Goal: Task Accomplishment & Management: Manage account settings

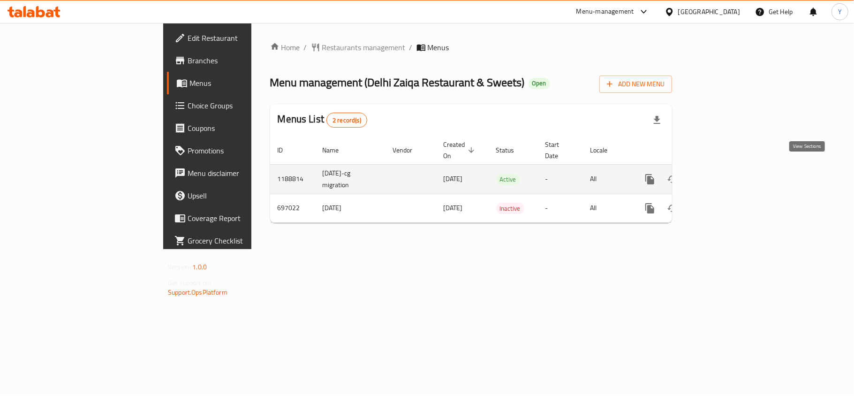
click at [723, 173] on icon "enhanced table" at bounding box center [717, 178] width 11 height 11
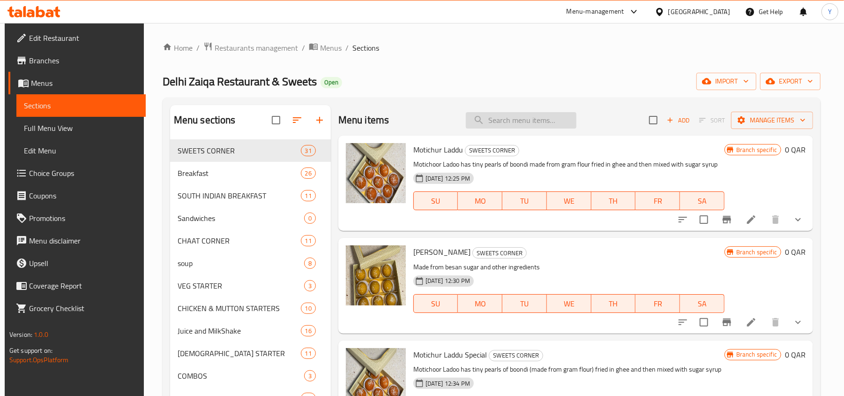
click at [485, 118] on input "search" at bounding box center [521, 120] width 111 height 16
paste input "Mutton Dum Biryani"
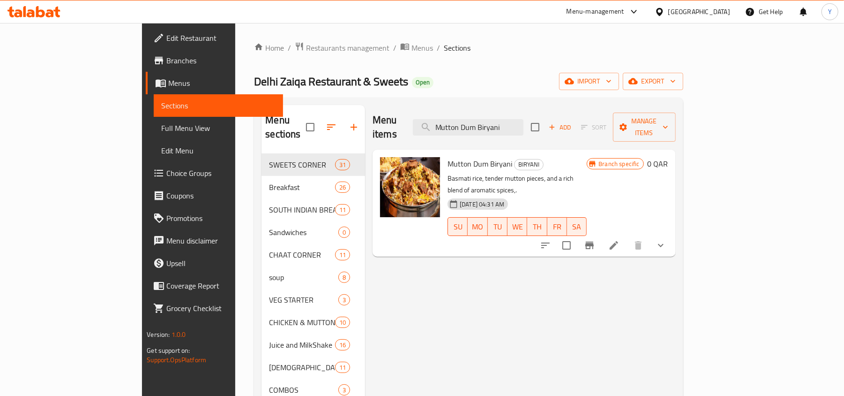
type input "Mutton Dum Biryani"
click at [620, 240] on icon at bounding box center [614, 245] width 11 height 11
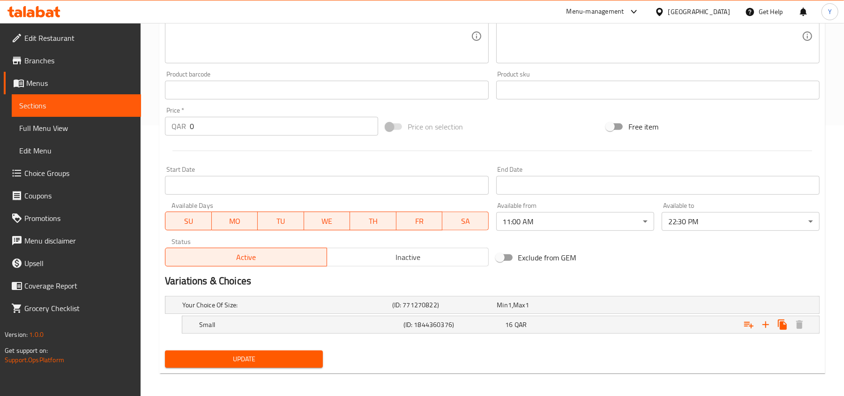
scroll to position [275, 0]
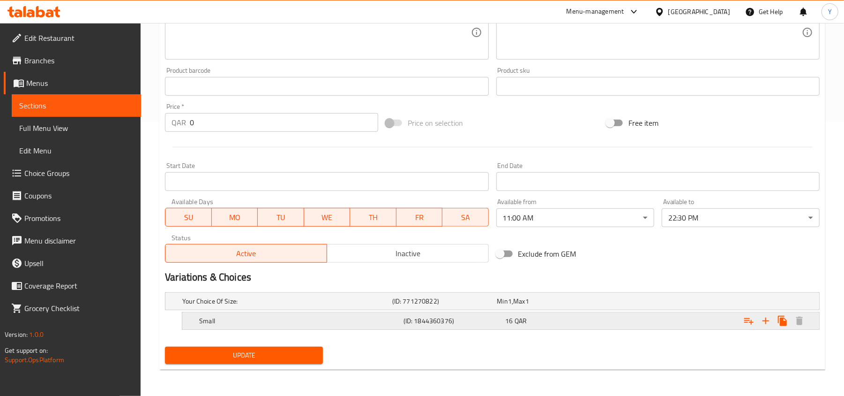
click at [440, 319] on h5 "(ID: 1844360376)" at bounding box center [453, 320] width 98 height 9
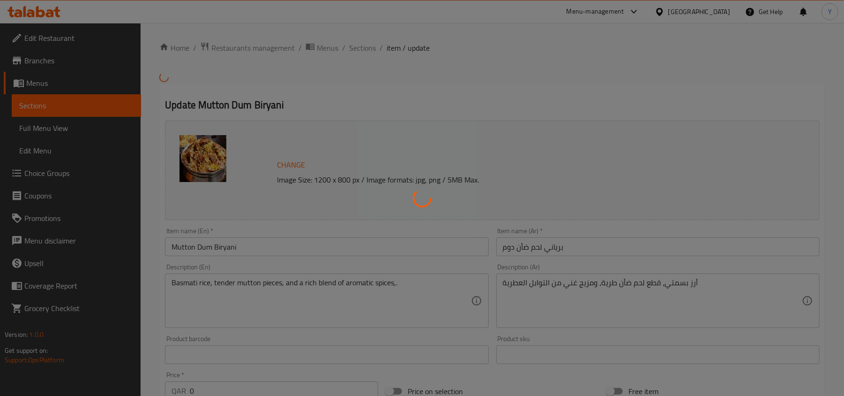
click at [224, 248] on div at bounding box center [422, 198] width 844 height 396
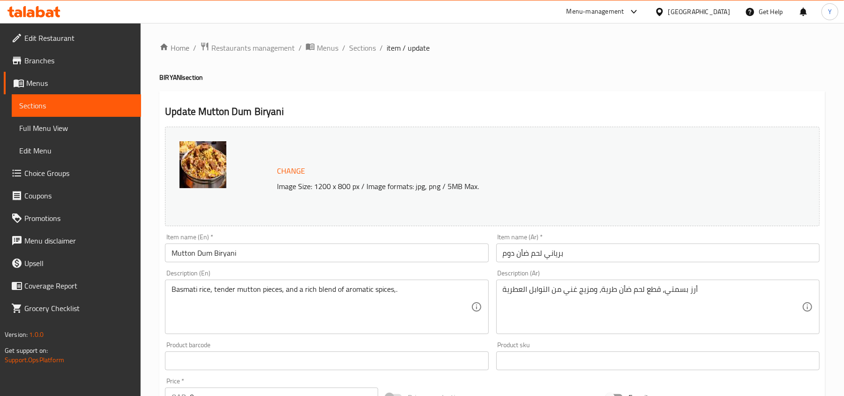
click at [224, 248] on div "Home / Restaurants management / Menus / Sections / item / update BIRYANI sectio…" at bounding box center [492, 347] width 666 height 610
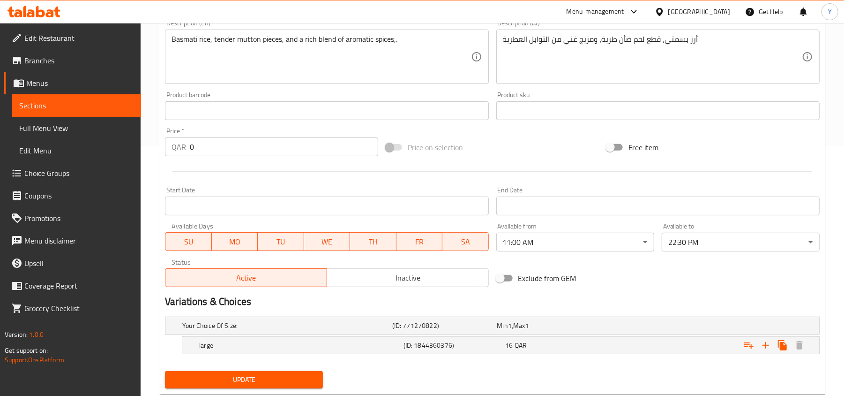
scroll to position [275, 0]
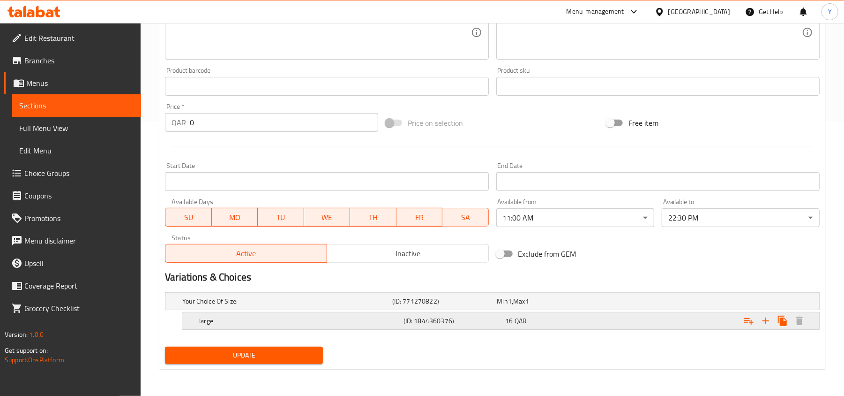
click at [297, 322] on h5 "large" at bounding box center [299, 320] width 201 height 9
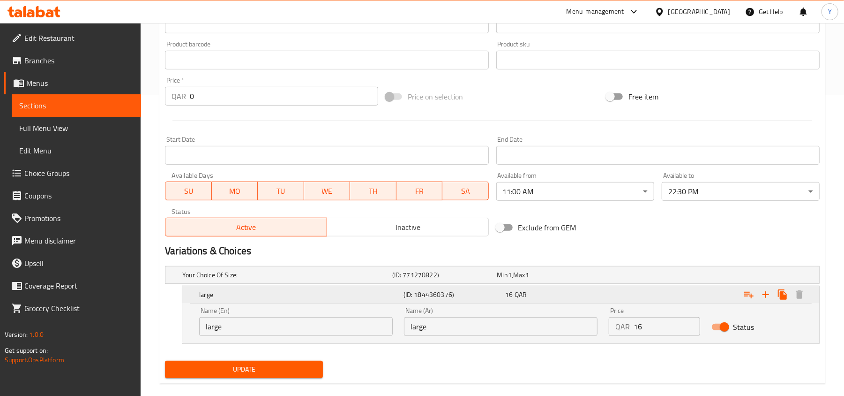
scroll to position [316, 0]
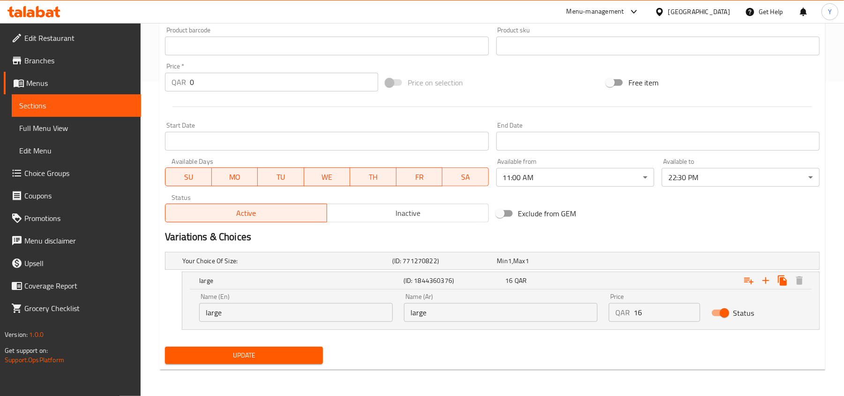
click at [295, 306] on input "large" at bounding box center [296, 312] width 194 height 19
type input "Large"
click at [424, 314] on input "large" at bounding box center [501, 312] width 194 height 19
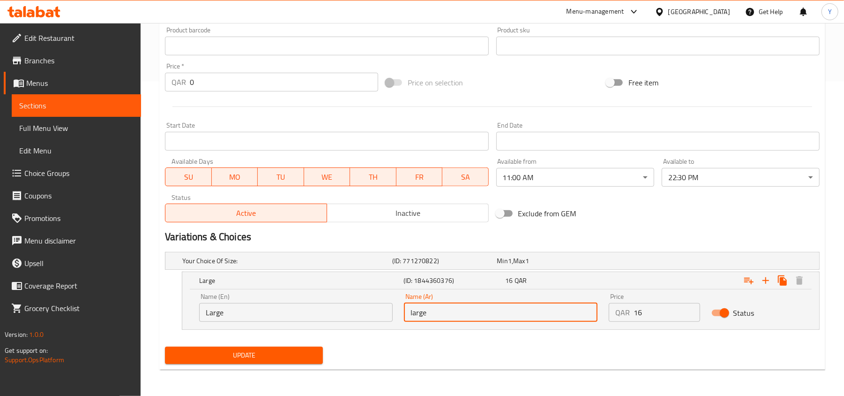
click at [424, 314] on input "large" at bounding box center [501, 312] width 194 height 19
paste input "كبير"
type input "كبير"
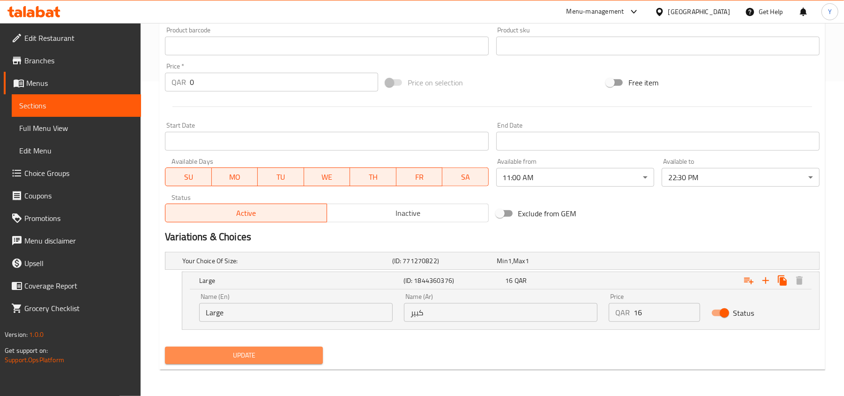
click at [275, 353] on span "Update" at bounding box center [244, 355] width 143 height 12
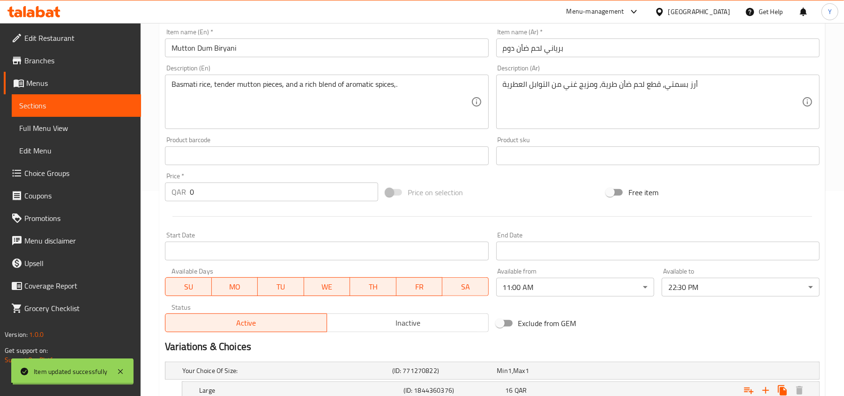
scroll to position [0, 0]
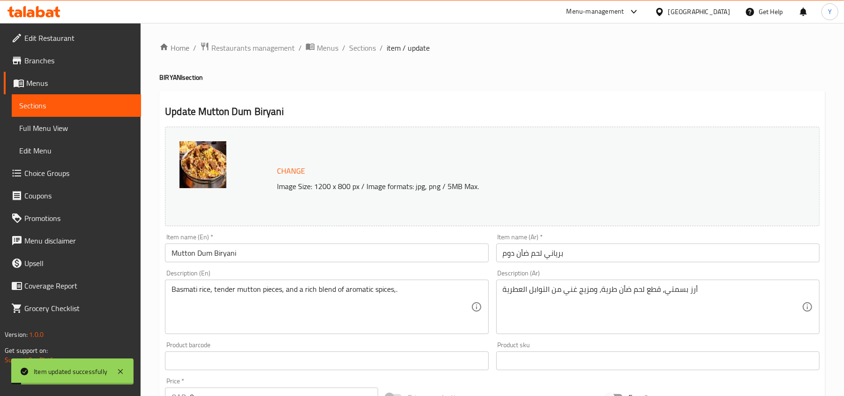
click at [206, 254] on input "Mutton Dum Biryani" at bounding box center [327, 252] width 324 height 19
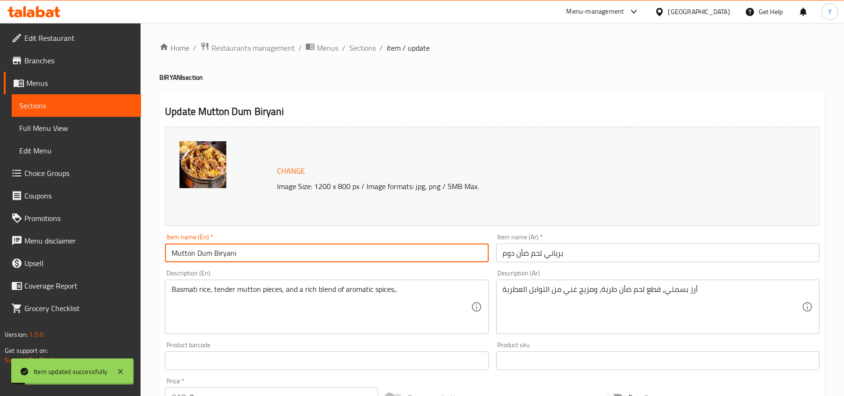
click at [206, 254] on input "Mutton Dum Biryani" at bounding box center [327, 252] width 324 height 19
click at [80, 128] on span "Full Menu View" at bounding box center [76, 127] width 114 height 11
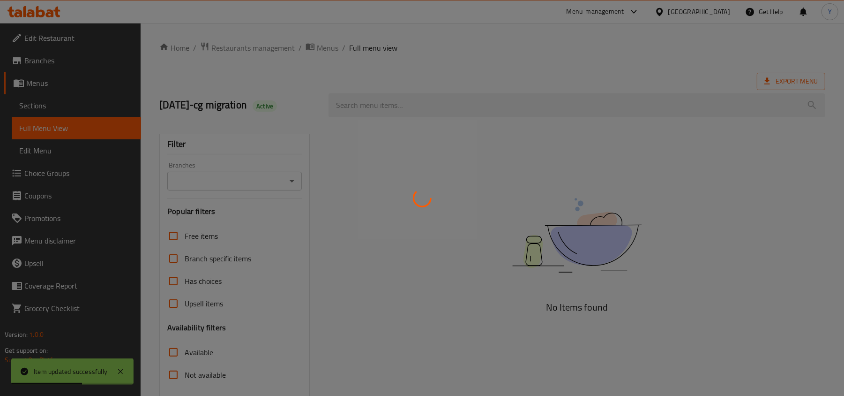
click at [399, 103] on div at bounding box center [422, 198] width 844 height 396
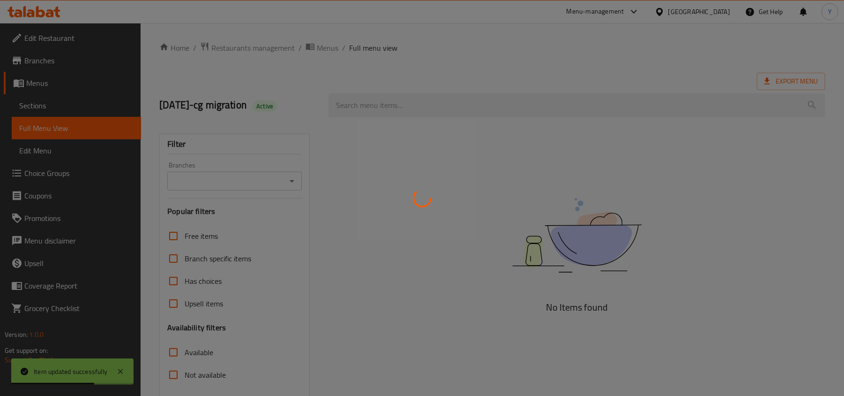
click at [399, 103] on div at bounding box center [422, 198] width 844 height 396
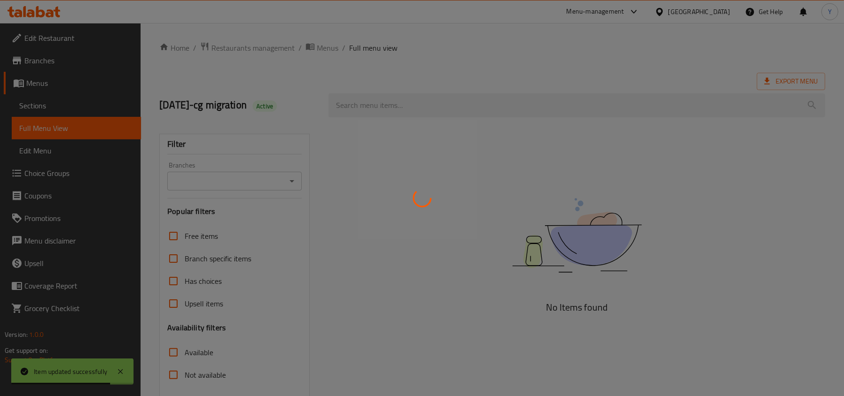
click at [399, 103] on div at bounding box center [422, 198] width 844 height 396
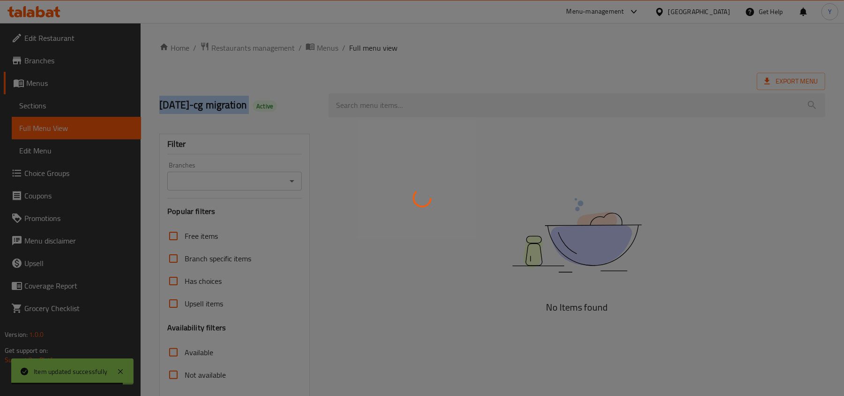
click at [399, 111] on div at bounding box center [422, 198] width 844 height 396
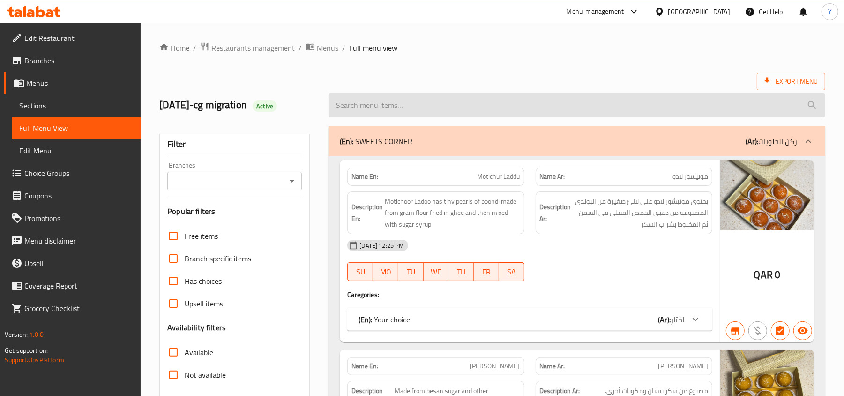
click at [512, 112] on input "search" at bounding box center [577, 105] width 497 height 24
paste input "Mutton Dum Biryani"
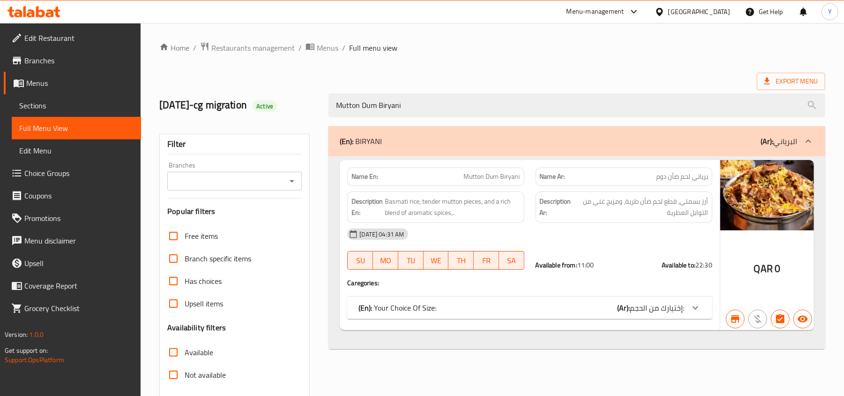
type input "Mutton Dum Biryani"
click at [627, 312] on b "(Ar):" at bounding box center [624, 308] width 13 height 14
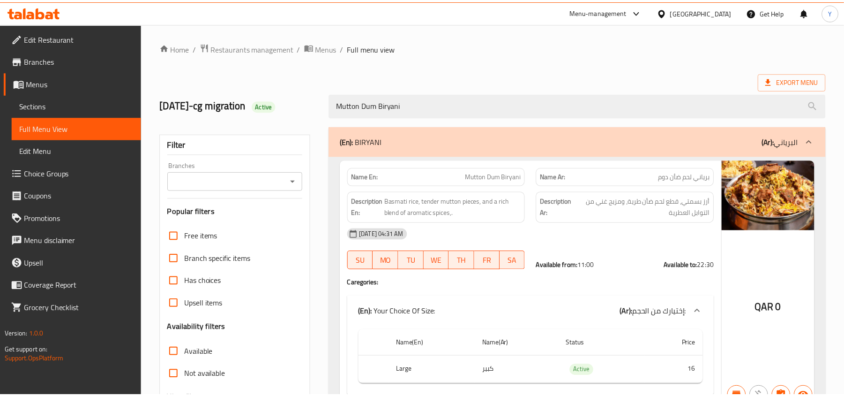
scroll to position [104, 0]
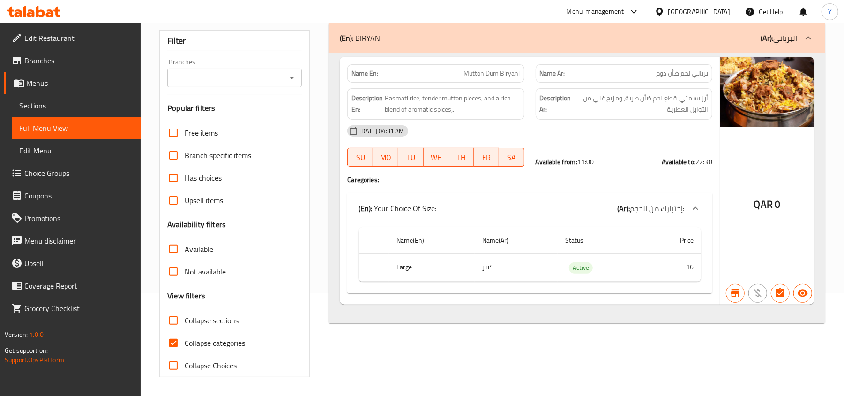
click at [726, 12] on div "Qatar" at bounding box center [700, 12] width 62 height 10
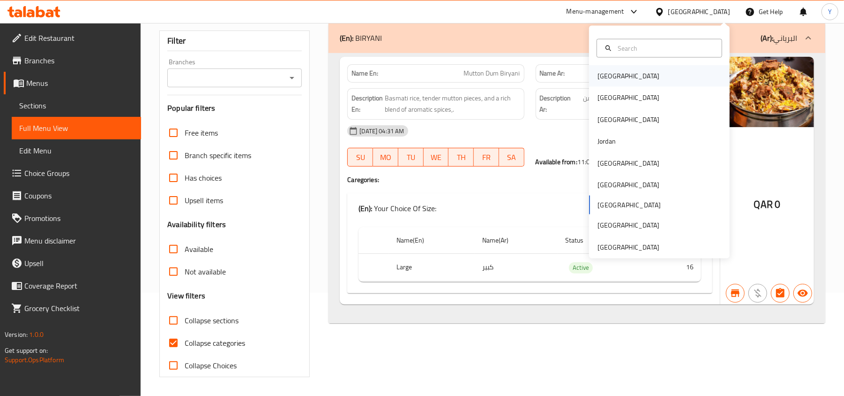
click at [625, 74] on div "[GEOGRAPHIC_DATA]" at bounding box center [659, 76] width 141 height 22
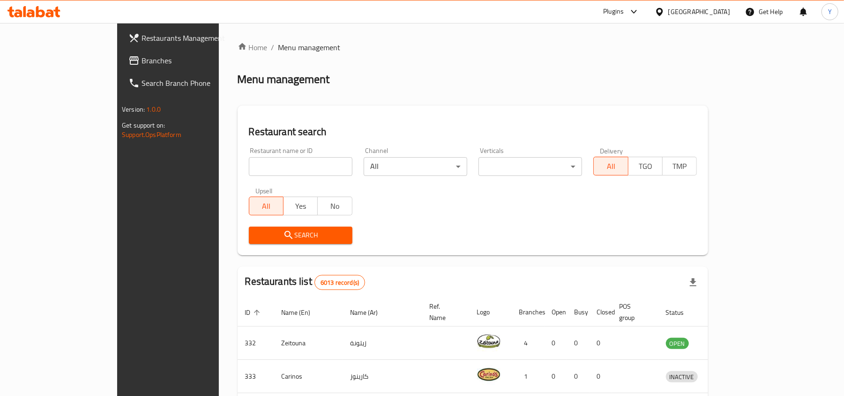
click at [142, 56] on span "Branches" at bounding box center [196, 60] width 109 height 11
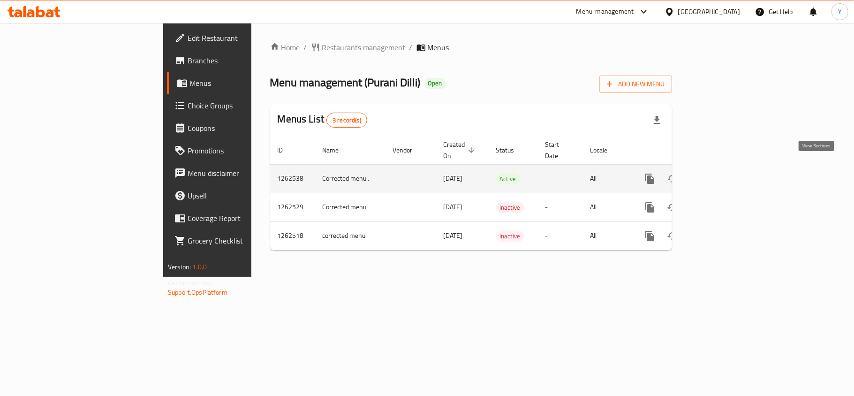
click at [729, 170] on link "enhanced table" at bounding box center [717, 178] width 23 height 23
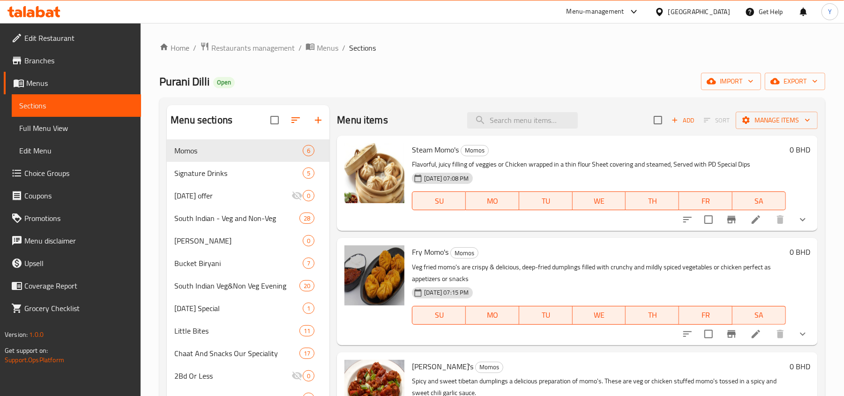
click at [77, 172] on span "Choice Groups" at bounding box center [78, 172] width 109 height 11
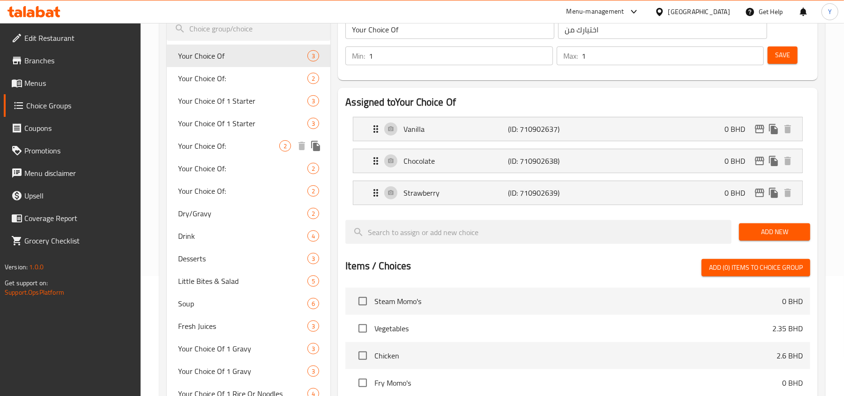
scroll to position [125, 0]
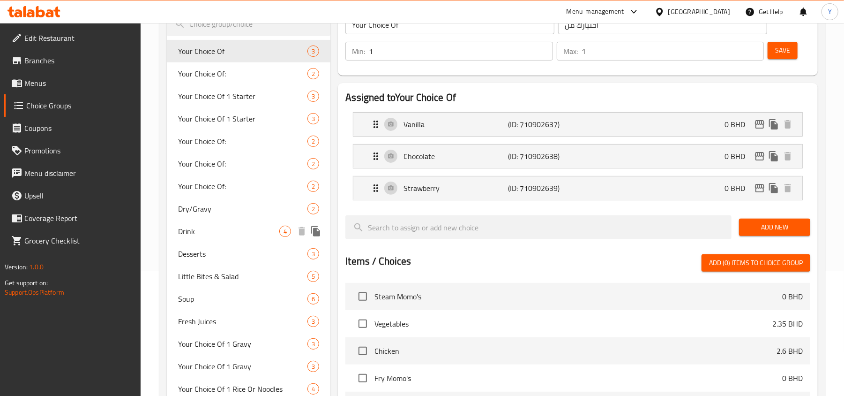
click at [208, 234] on span "Drink" at bounding box center [228, 231] width 101 height 11
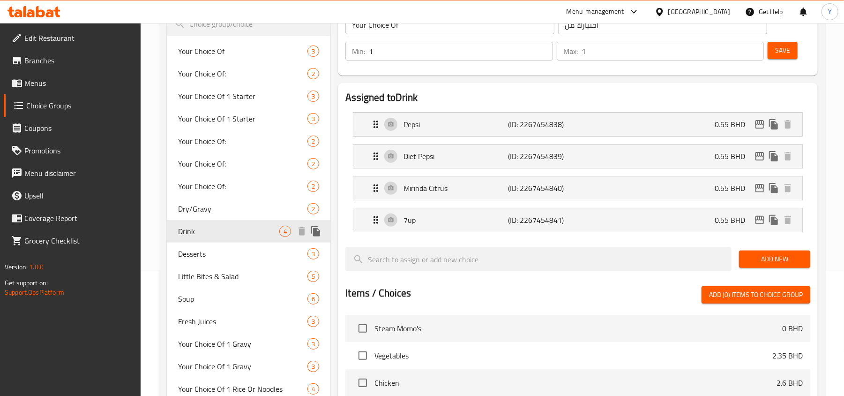
type input "Drink"
type input "مشروب"
type input "0"
type input "4"
click at [550, 229] on div "7up (ID: 2267454841) 0.55 BHD" at bounding box center [580, 219] width 421 height 23
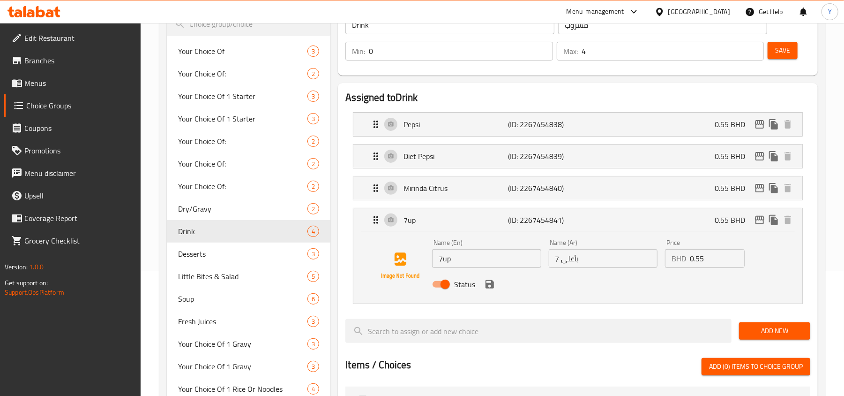
click at [576, 265] on input "7 بأعلى" at bounding box center [603, 258] width 109 height 19
type input "7 آب"
click at [490, 287] on icon "save" at bounding box center [489, 284] width 11 height 11
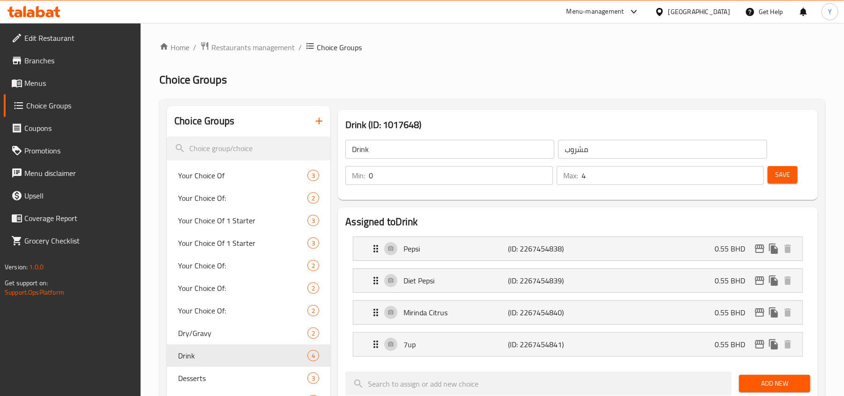
scroll to position [0, 0]
click at [789, 172] on span "Save" at bounding box center [783, 175] width 15 height 12
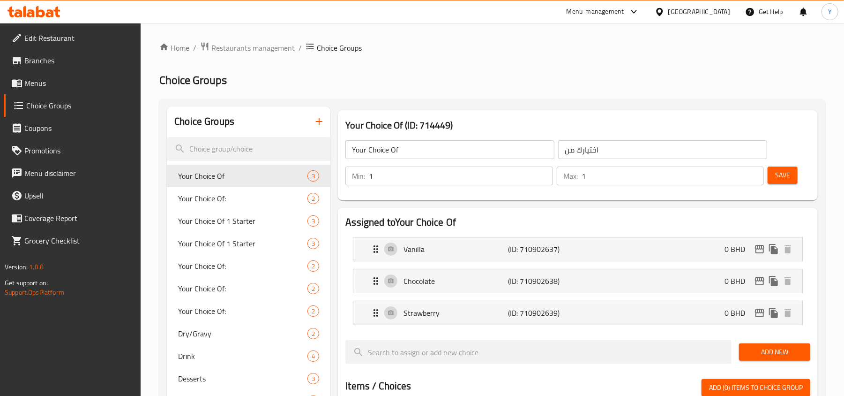
click at [615, 15] on div "Menu-management" at bounding box center [596, 11] width 58 height 11
click at [610, 62] on div "Global Quality Control Center" at bounding box center [588, 63] width 82 height 10
